Goal: Information Seeking & Learning: Check status

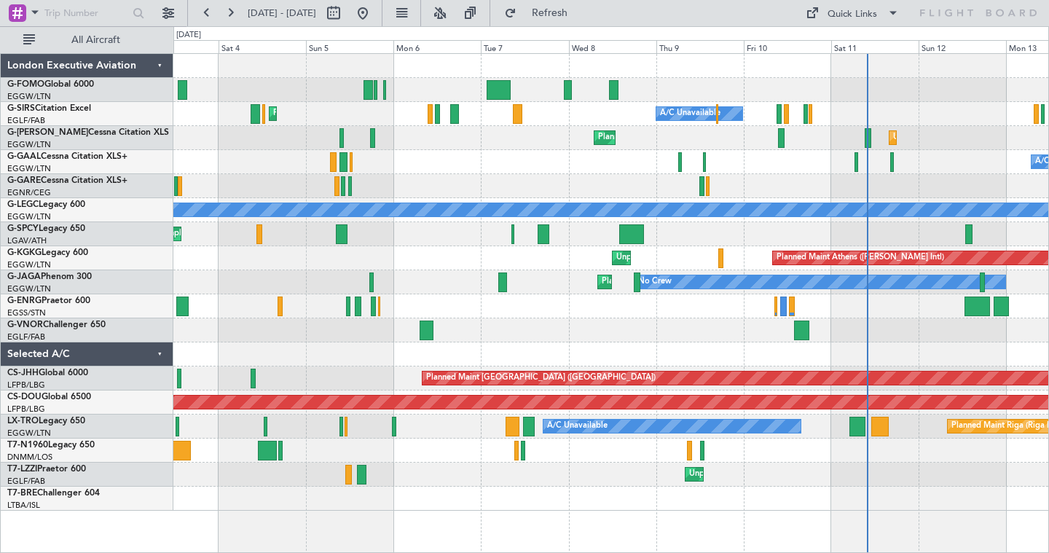
click at [637, 190] on div at bounding box center [610, 186] width 875 height 24
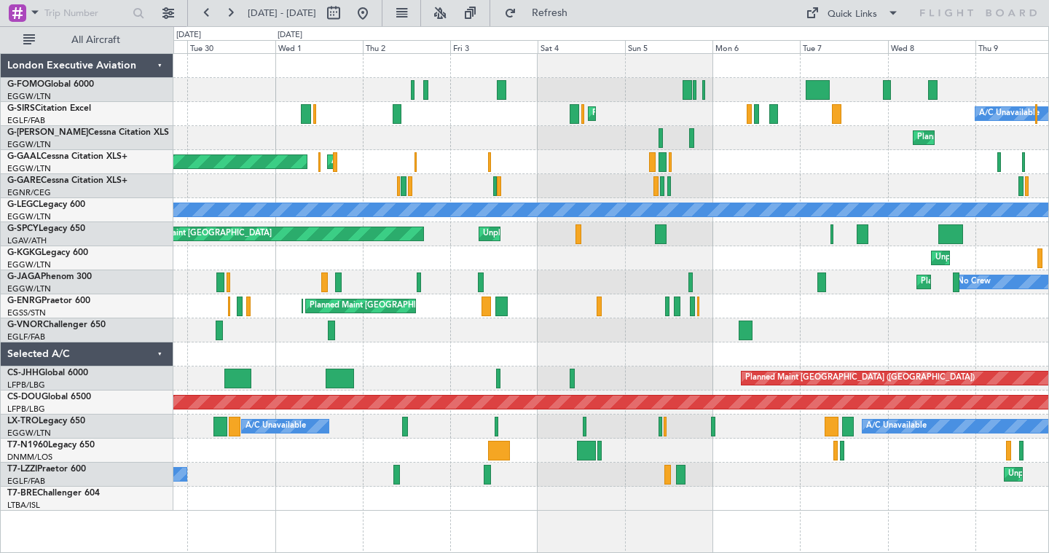
click at [630, 170] on div "AOG Maint Dusseldorf Planned [GEOGRAPHIC_DATA]" at bounding box center [610, 162] width 875 height 24
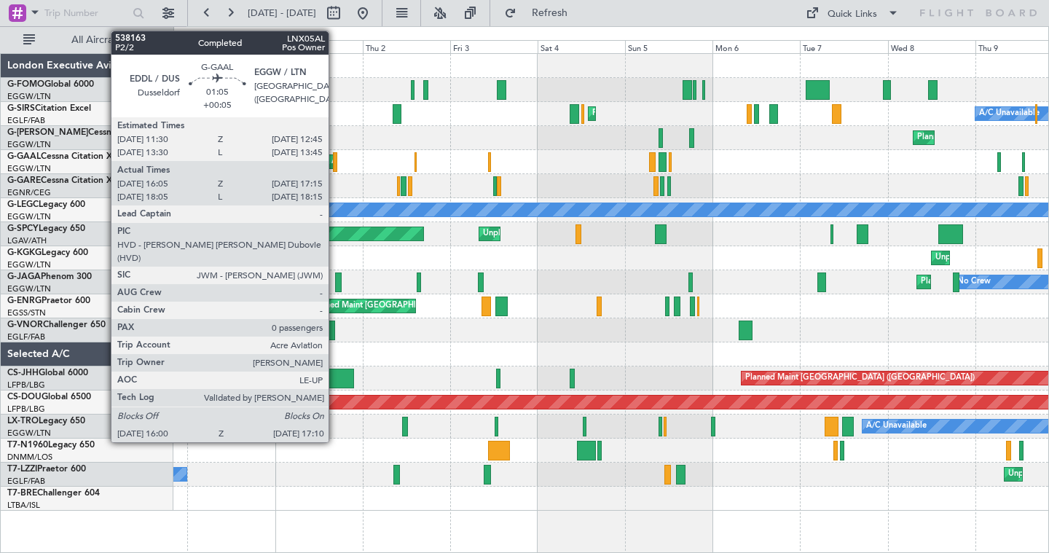
click at [335, 160] on div at bounding box center [335, 162] width 4 height 20
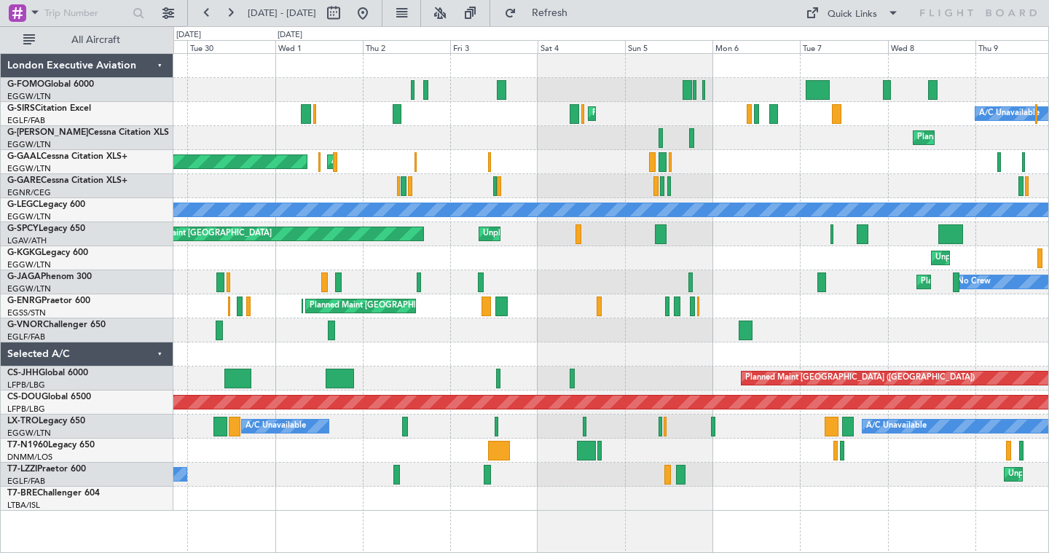
click at [373, 135] on div "Planned Maint [GEOGRAPHIC_DATA] ([GEOGRAPHIC_DATA]) A/C Unavailable Unplanned M…" at bounding box center [610, 138] width 875 height 24
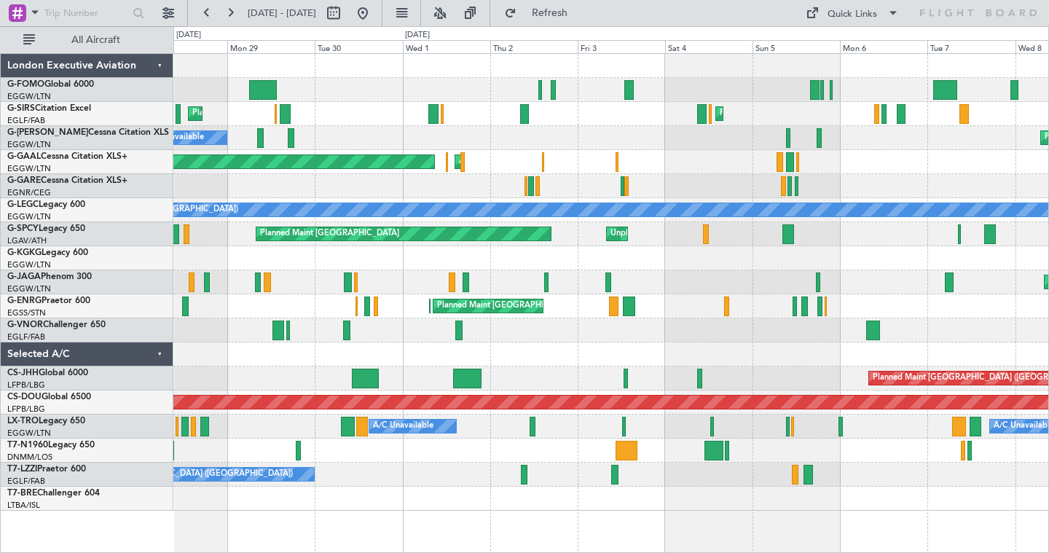
click at [500, 165] on div "Planned Maint [GEOGRAPHIC_DATA] ([GEOGRAPHIC_DATA]) Planned Maint [GEOGRAPHIC_D…" at bounding box center [610, 282] width 875 height 457
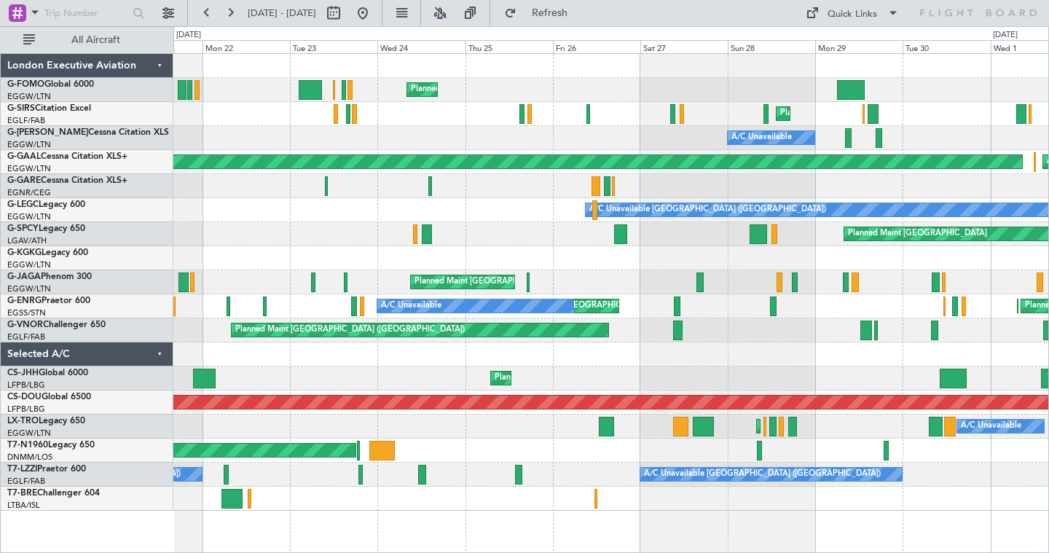
click at [1048, 165] on div "Planned Maint [GEOGRAPHIC_DATA] ([GEOGRAPHIC_DATA]) Planned Maint [GEOGRAPHIC_D…" at bounding box center [524, 289] width 1049 height 527
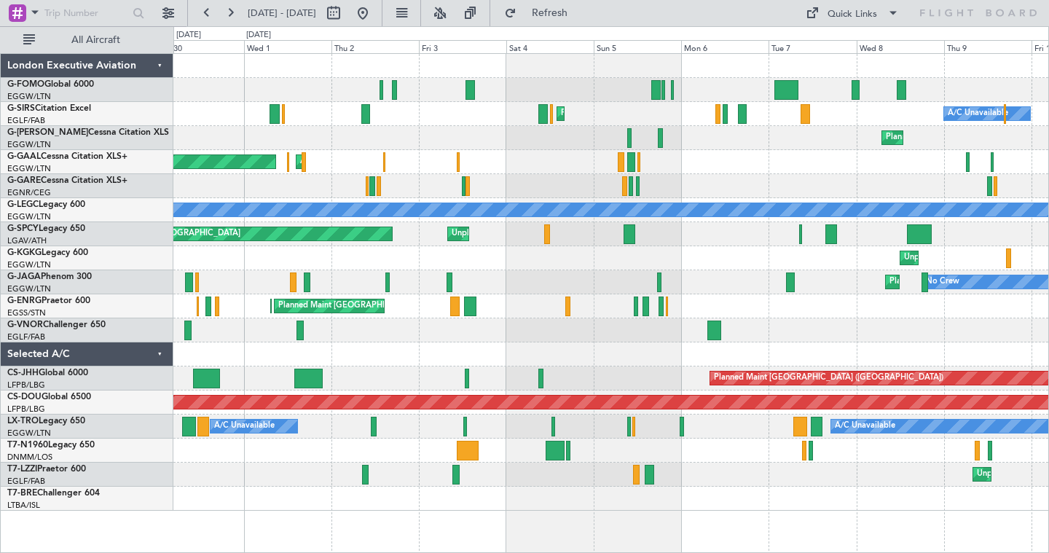
click at [317, 187] on div at bounding box center [610, 186] width 875 height 24
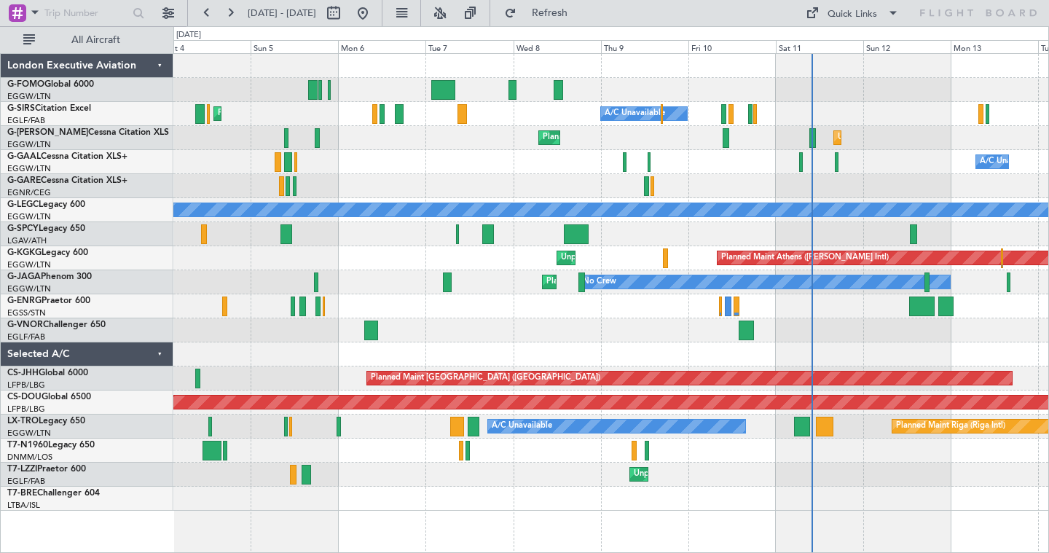
click at [443, 178] on div "Planned Maint [GEOGRAPHIC_DATA] ([GEOGRAPHIC_DATA]) A/C Unavailable Planned Mai…" at bounding box center [610, 282] width 875 height 457
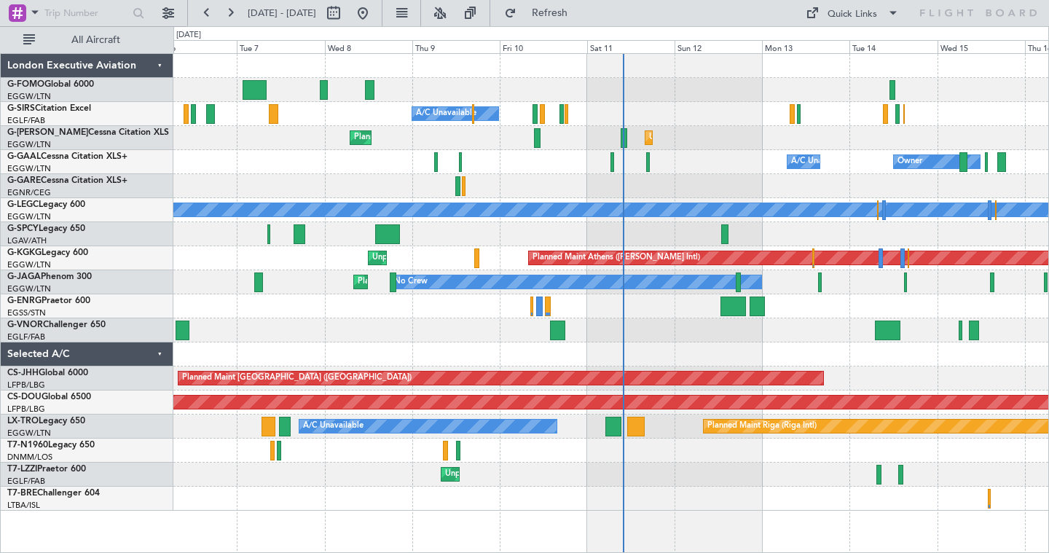
click at [718, 174] on div "A/C Unavailable Planned Maint [GEOGRAPHIC_DATA] ([GEOGRAPHIC_DATA]) Unplanned M…" at bounding box center [610, 282] width 875 height 457
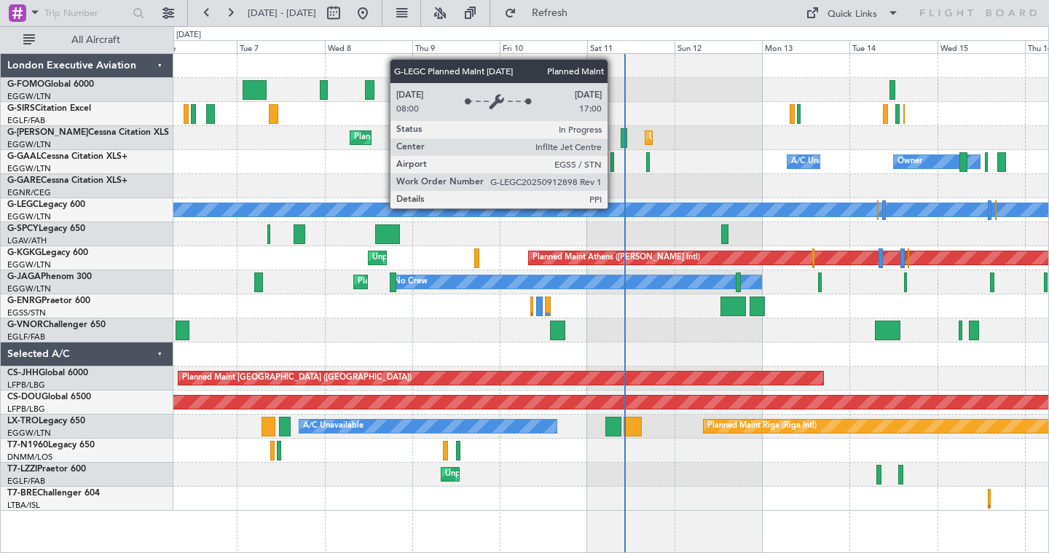
click at [672, 104] on div "A/C Unavailable Planned Maint [GEOGRAPHIC_DATA] ([GEOGRAPHIC_DATA])" at bounding box center [610, 114] width 875 height 24
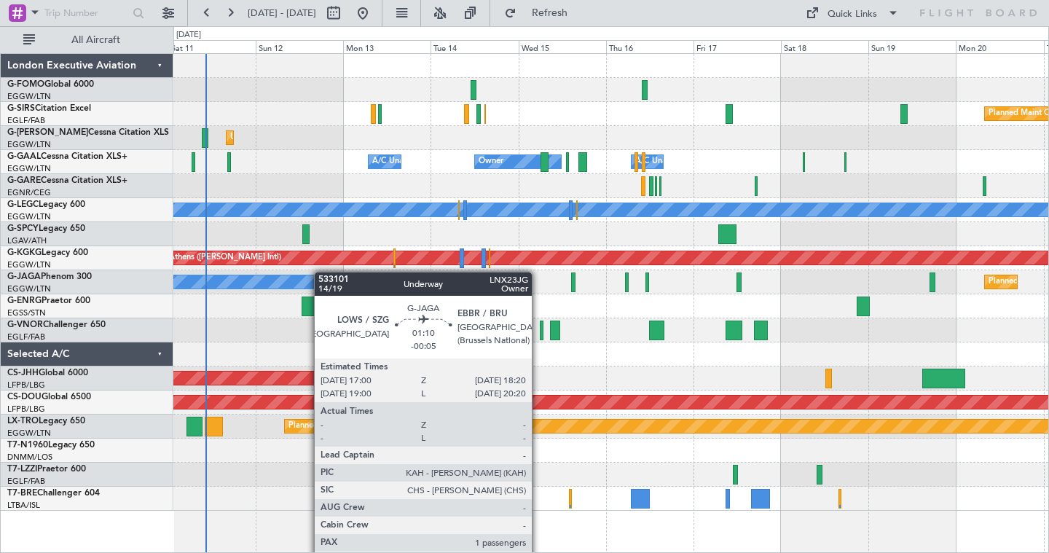
click at [319, 271] on div "Planned Maint Oxford ([GEOGRAPHIC_DATA]) A/C Unavailable Unplanned Maint [GEOGR…" at bounding box center [610, 282] width 875 height 457
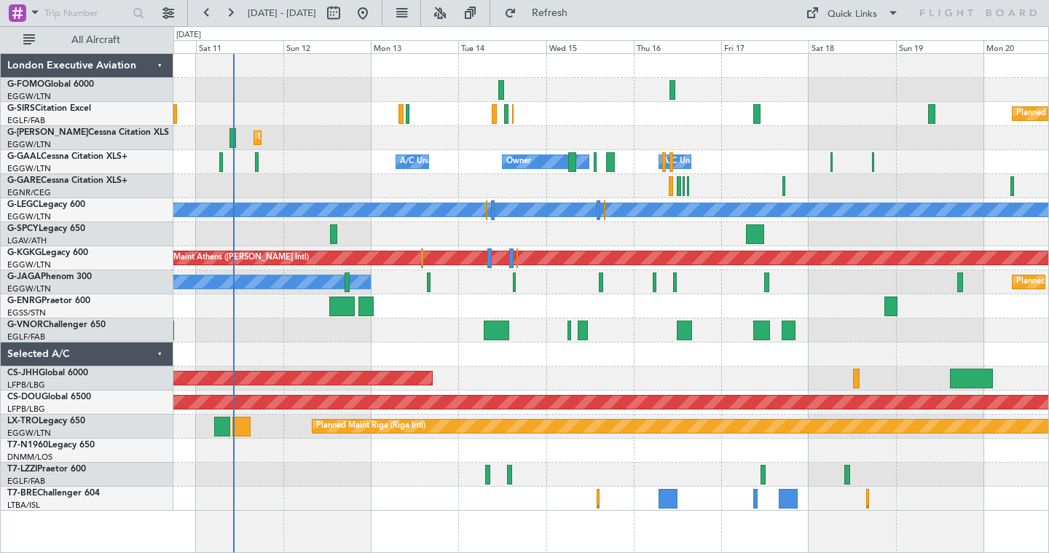
click at [927, 168] on div "Owner Owner A/C Unavailable A/C Unavailable" at bounding box center [610, 162] width 875 height 24
